Goal: Information Seeking & Learning: Learn about a topic

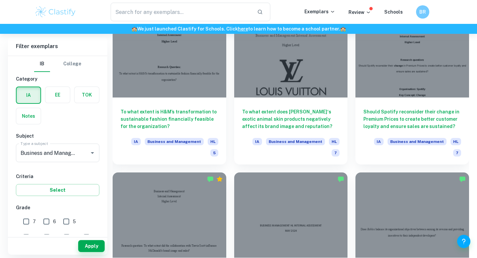
scroll to position [1022, 0]
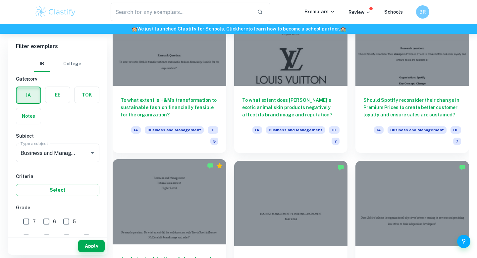
click at [154, 167] on div at bounding box center [170, 201] width 114 height 85
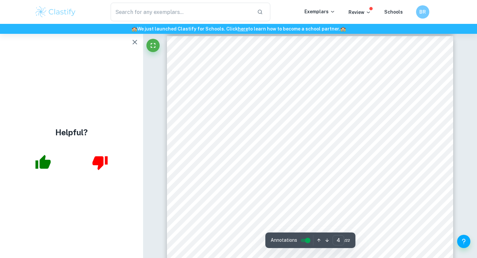
scroll to position [1389, 0]
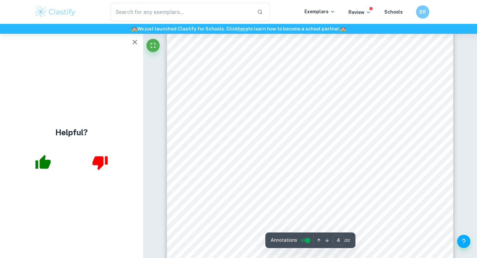
click at [136, 38] on icon "button" at bounding box center [135, 42] width 8 height 8
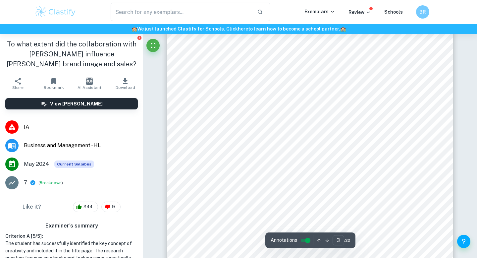
scroll to position [455, 0]
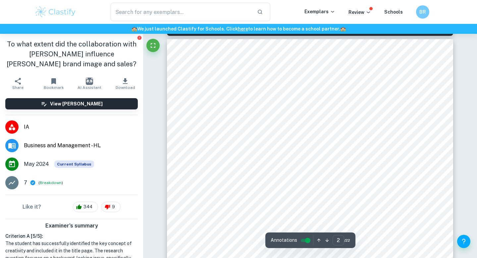
type input "1"
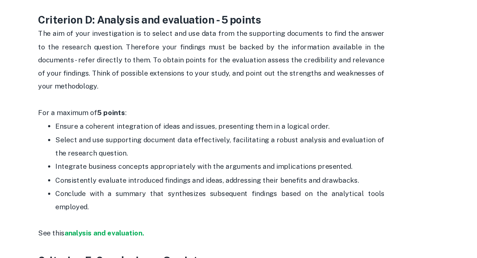
scroll to position [1012, 0]
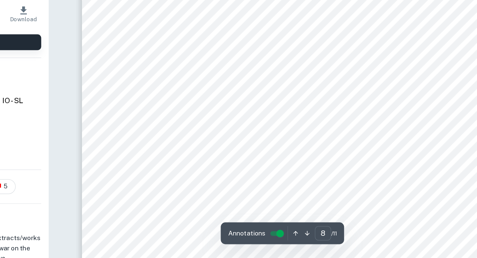
scroll to position [3026, 0]
click at [178, 133] on div "English IO Reference Script The greatest tragedy of war is not the death of sol…" at bounding box center [310, 115] width 286 height 405
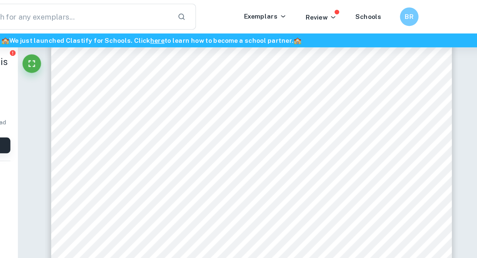
scroll to position [3105, 0]
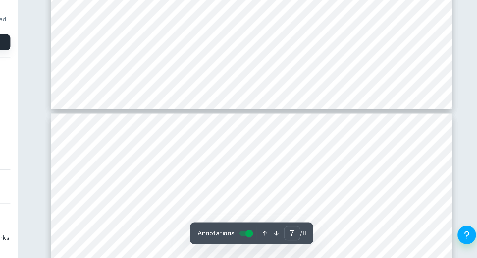
type input "8"
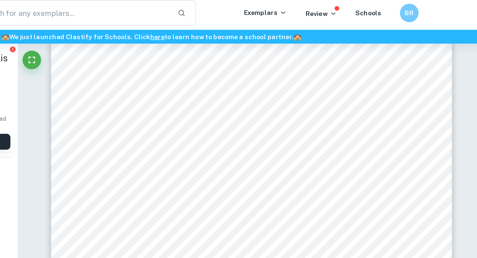
scroll to position [3101, 0]
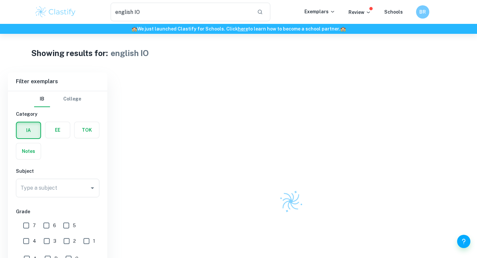
scroll to position [72, 0]
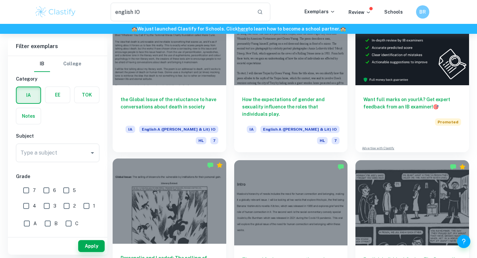
click at [178, 171] on div at bounding box center [170, 200] width 114 height 85
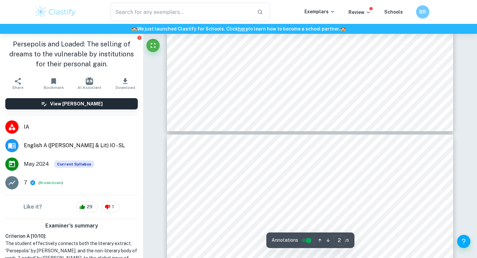
type input "3"
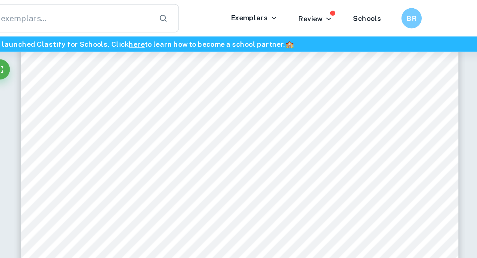
scroll to position [1115, 0]
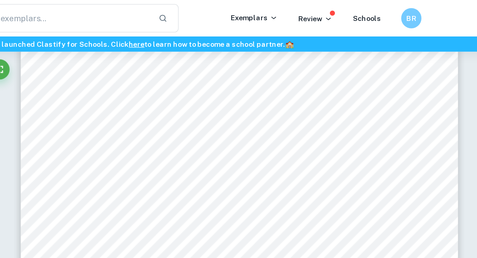
type input "english IO"
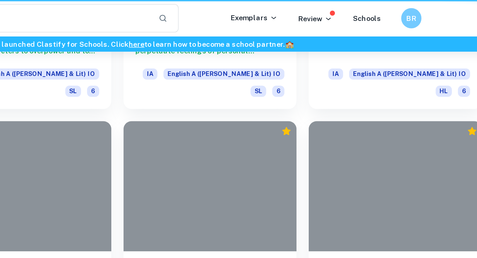
scroll to position [72, 0]
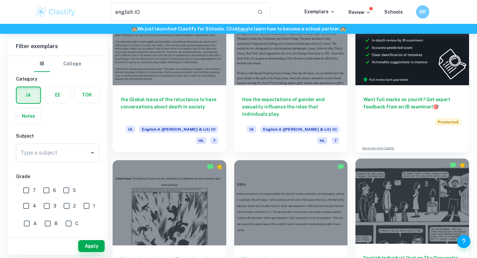
click at [406, 179] on div at bounding box center [412, 200] width 114 height 85
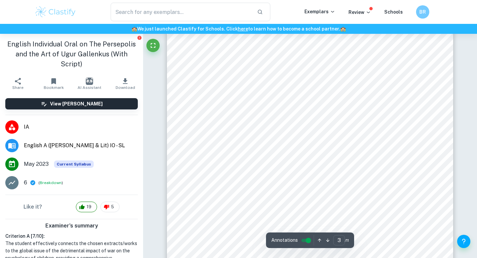
scroll to position [1000, 0]
type input "8"
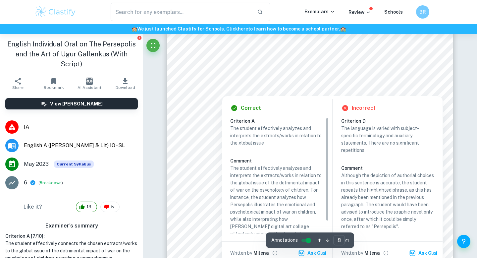
scroll to position [3038, 0]
